Goal: Transaction & Acquisition: Purchase product/service

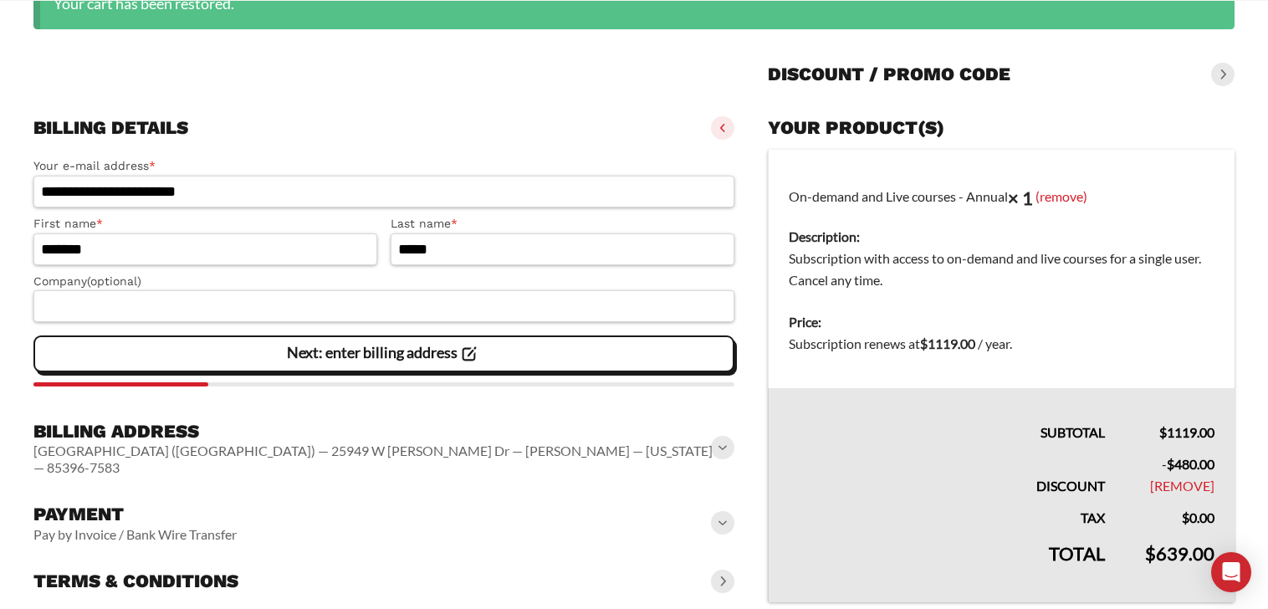
scroll to position [287, 0]
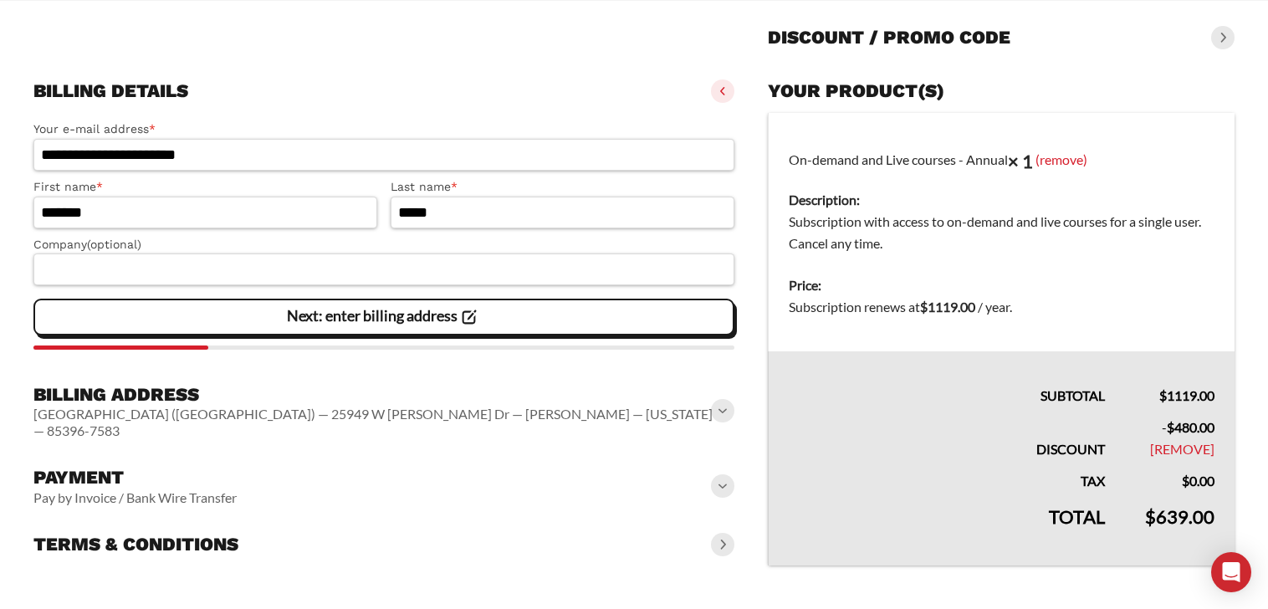
click at [724, 474] on span at bounding box center [722, 485] width 23 height 23
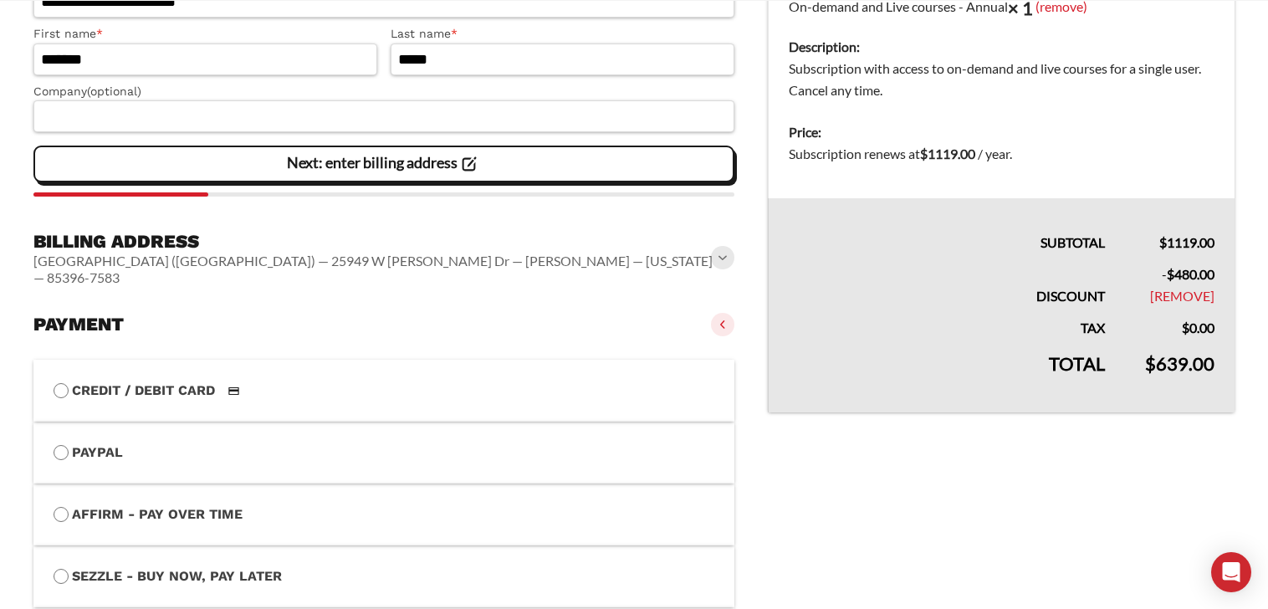
scroll to position [441, 0]
click at [185, 379] on label "Credit / Debit Card" at bounding box center [384, 390] width 661 height 22
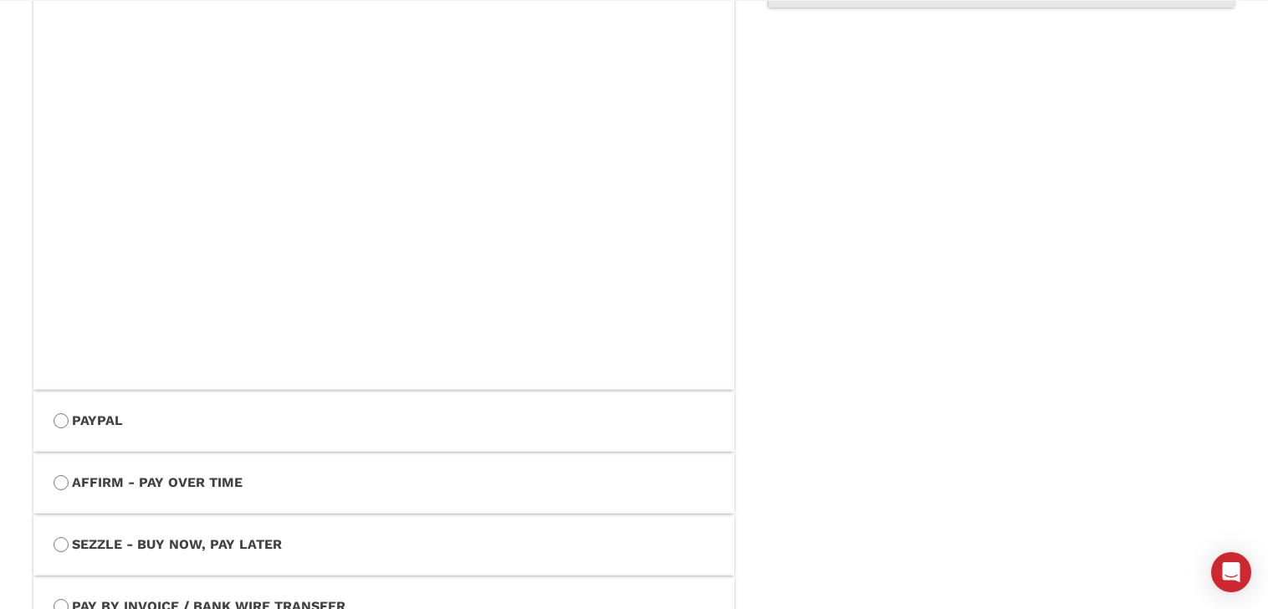
scroll to position [1035, 0]
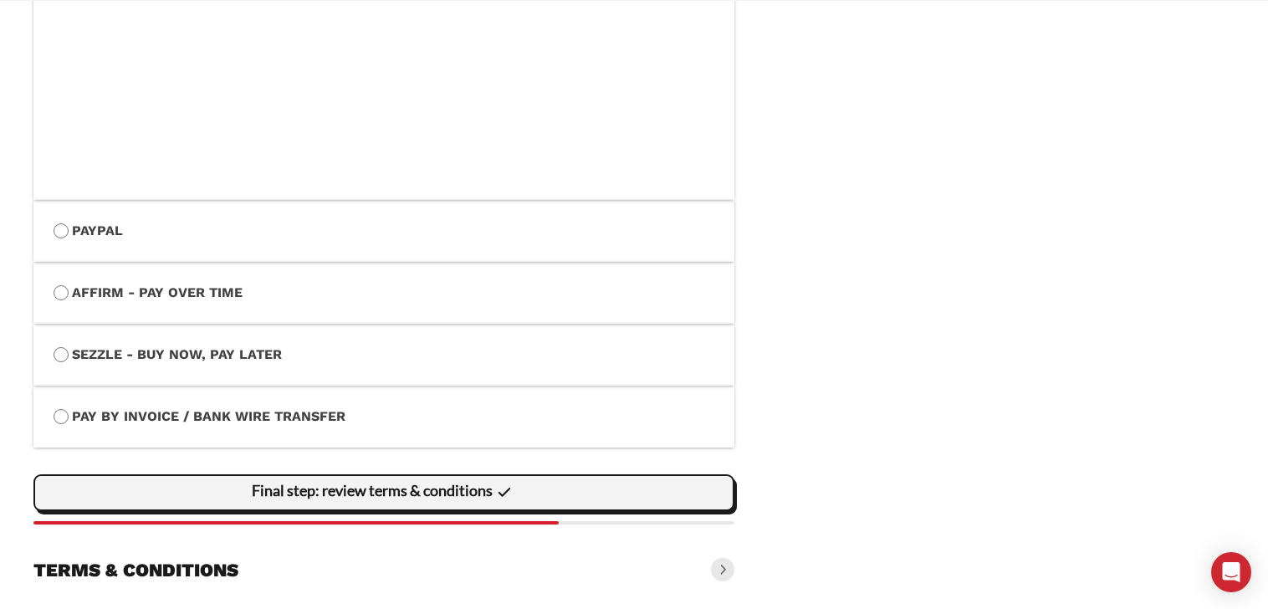
click at [507, 481] on icon at bounding box center [504, 492] width 23 height 23
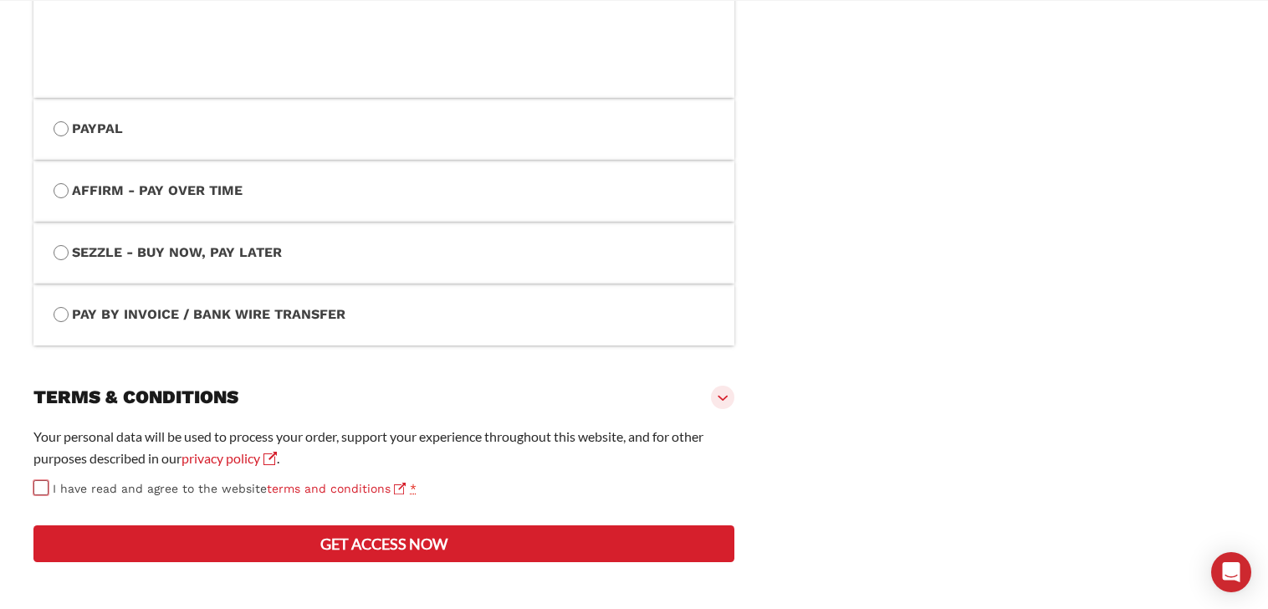
scroll to position [1181, 0]
click at [340, 549] on button "Get access now" at bounding box center [383, 543] width 701 height 37
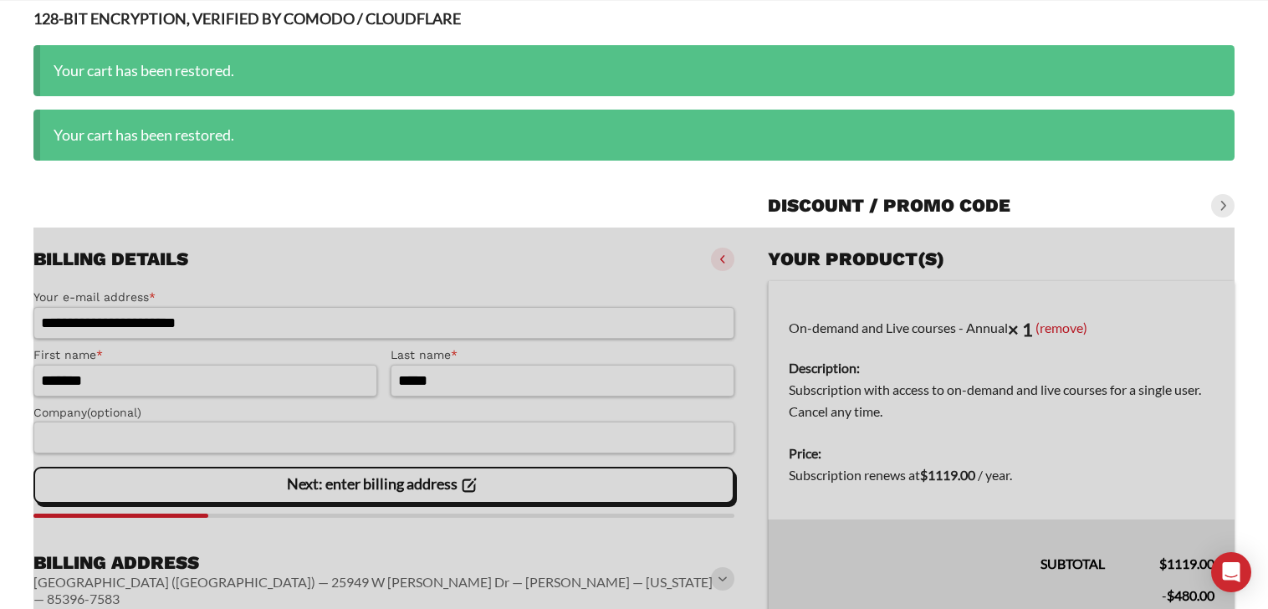
scroll to position [77, 0]
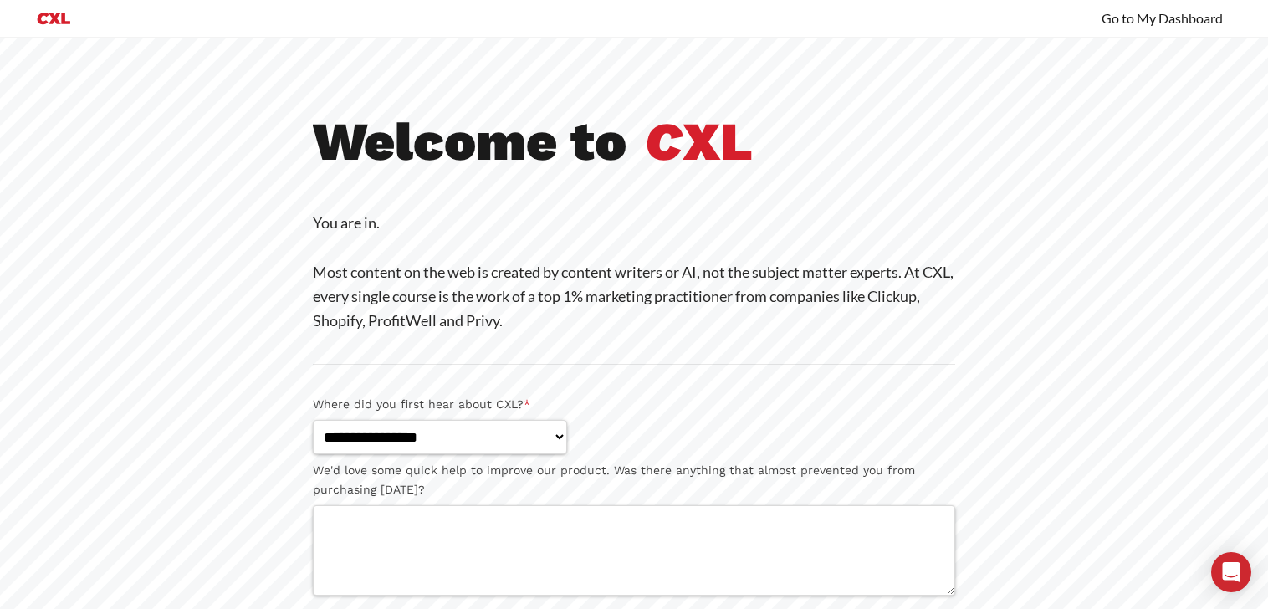
click at [62, 22] on div at bounding box center [634, 35] width 1268 height 43
click at [1173, 22] on div at bounding box center [634, 35] width 1268 height 43
click at [1125, 27] on div at bounding box center [634, 35] width 1268 height 43
click at [482, 447] on select "**********" at bounding box center [440, 437] width 254 height 34
select select "**********"
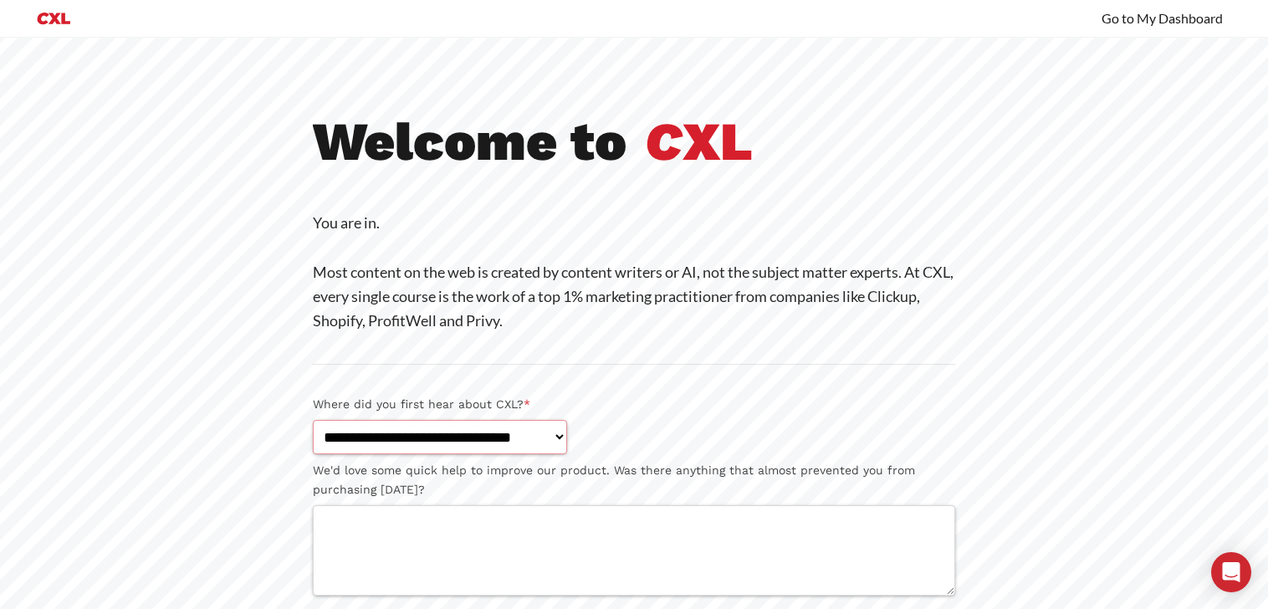
click at [313, 420] on select "**********" at bounding box center [440, 437] width 254 height 34
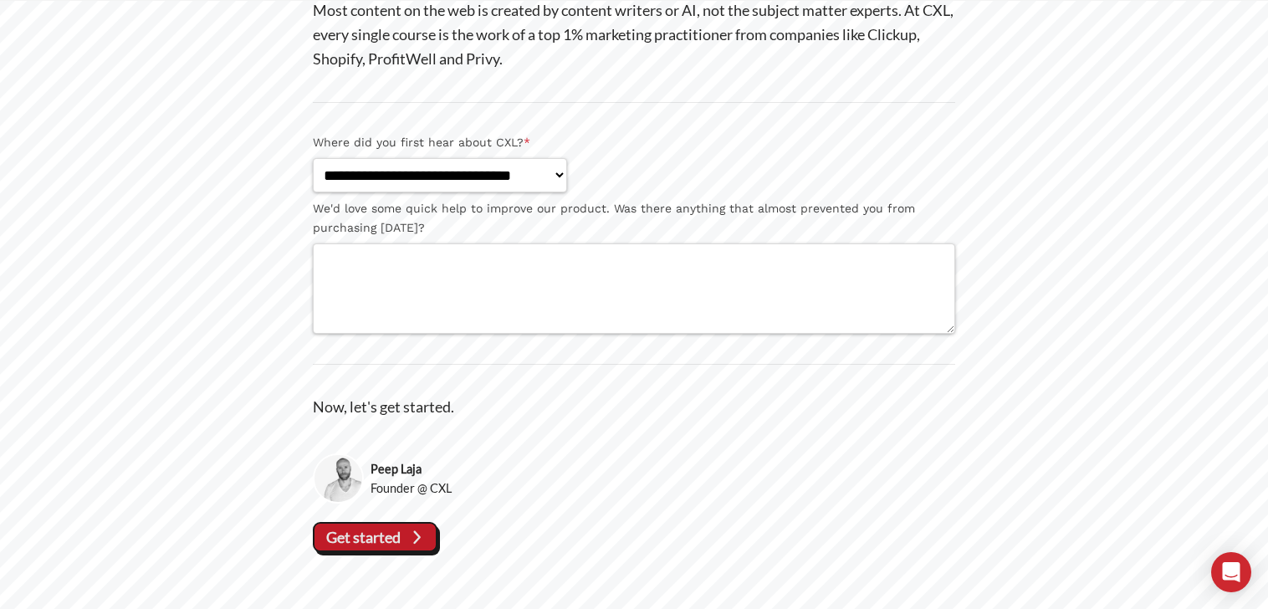
click at [0, 0] on slot "Get started" at bounding box center [0, 0] width 0 height 0
